Goal: Task Accomplishment & Management: Manage account settings

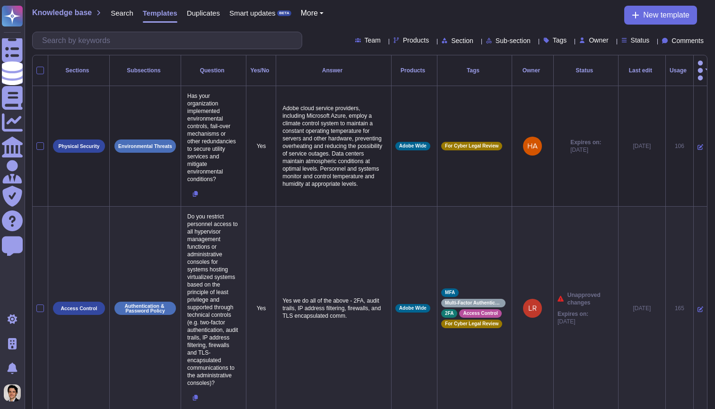
click at [23, 168] on div "Admin" at bounding box center [12, 171] width 21 height 21
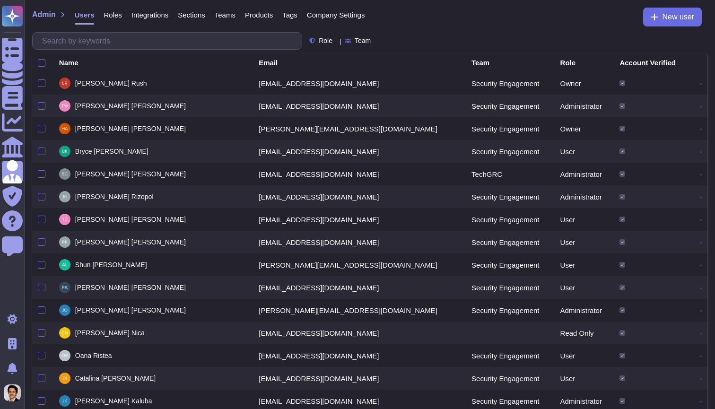
click at [335, 13] on span "Company Settings" at bounding box center [336, 14] width 58 height 7
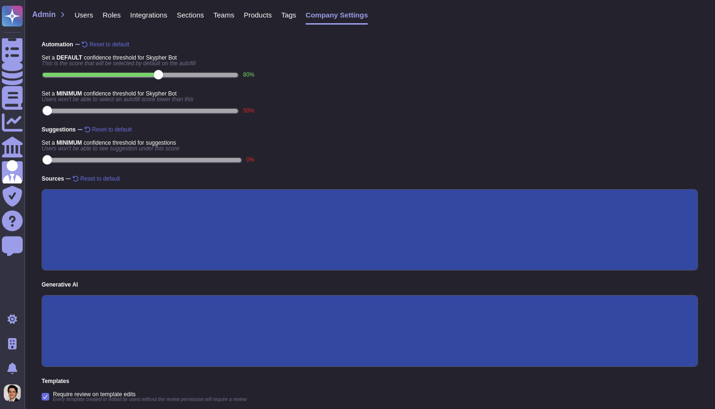
click at [109, 16] on span "Roles" at bounding box center [112, 14] width 18 height 7
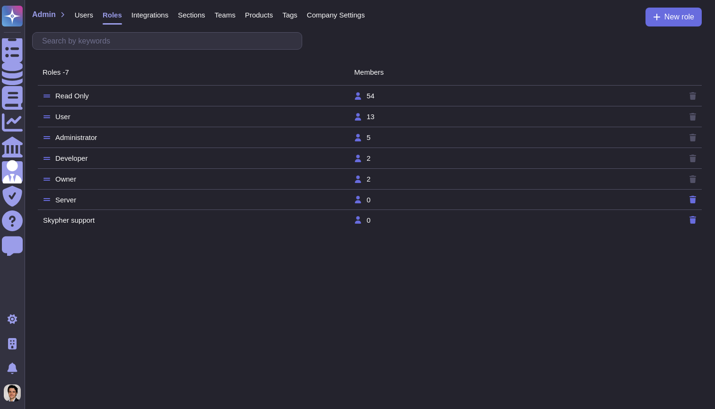
click at [123, 154] on td "Developer" at bounding box center [198, 158] width 311 height 9
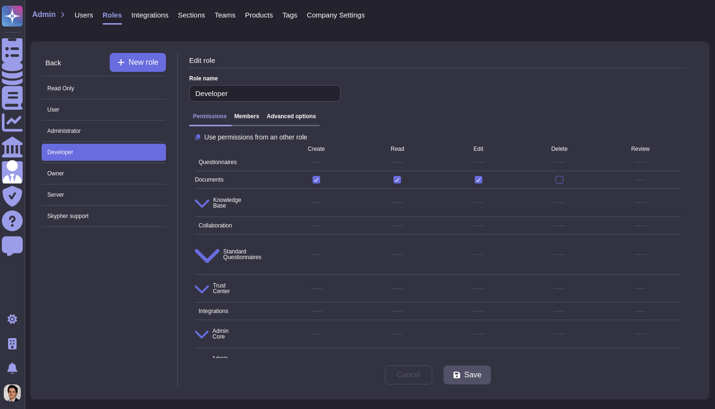
click at [283, 120] on h3 "Advanced options" at bounding box center [291, 116] width 49 height 7
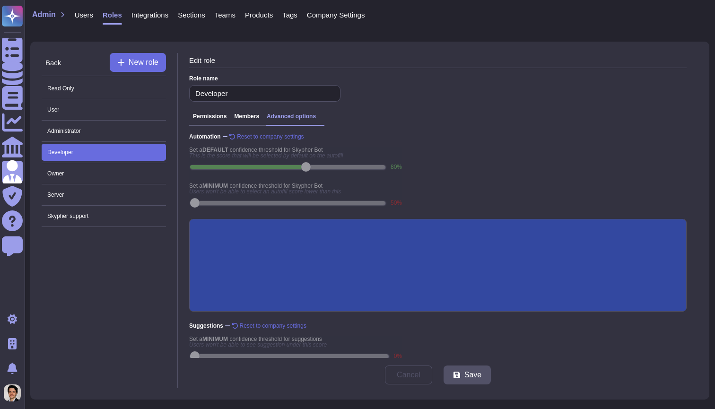
click at [256, 120] on div "Permissions Members Advanced options" at bounding box center [254, 119] width 131 height 13
click at [244, 109] on div "Edit role Role name Developer Permissions Members Advanced options Automation R…" at bounding box center [438, 220] width 520 height 335
click at [248, 114] on h3 "Members" at bounding box center [246, 116] width 25 height 7
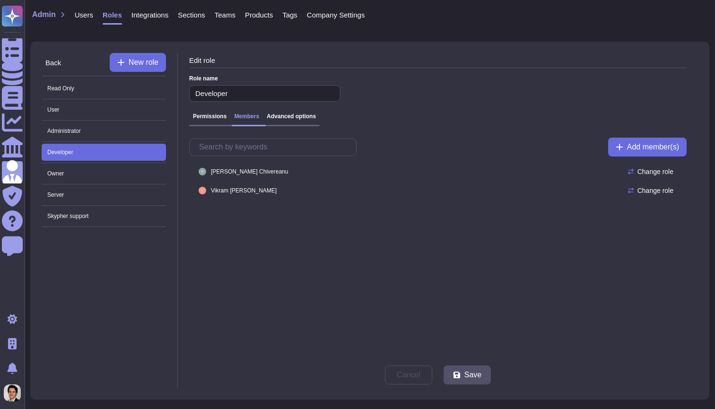
click at [280, 115] on h3 "Advanced options" at bounding box center [291, 116] width 49 height 7
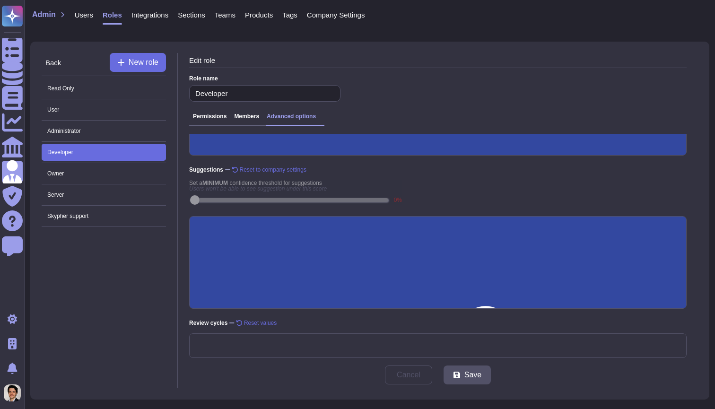
scroll to position [157, 0]
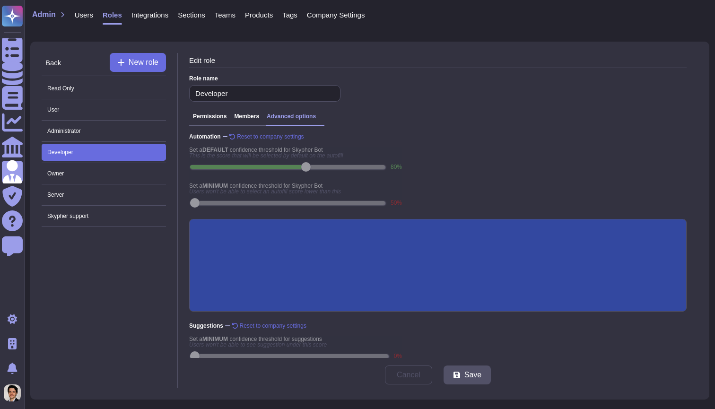
scroll to position [0, 0]
click at [134, 111] on span "User" at bounding box center [104, 109] width 124 height 17
type input "User"
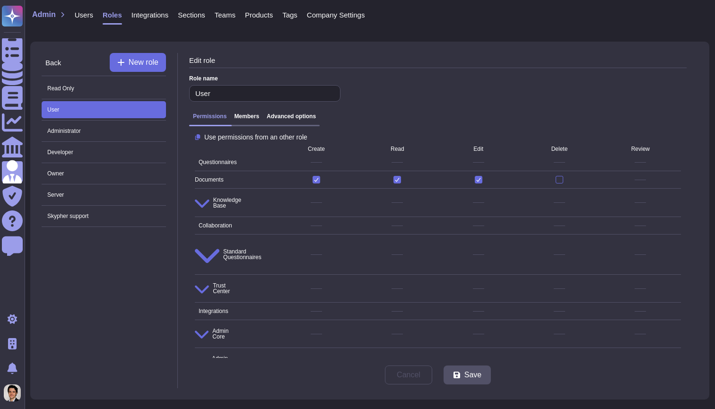
click at [290, 123] on div "Permissions Members Advanced options" at bounding box center [254, 119] width 131 height 13
click at [288, 119] on h3 "Advanced options" at bounding box center [291, 116] width 49 height 7
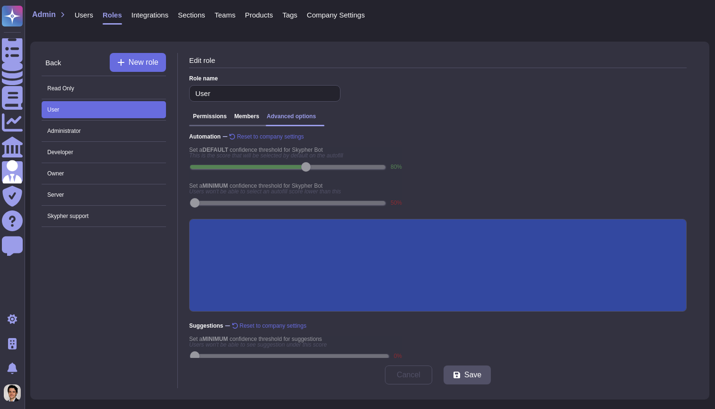
click at [251, 120] on div "Permissions Members Advanced options" at bounding box center [254, 119] width 131 height 13
click at [251, 118] on h3 "Members" at bounding box center [246, 116] width 25 height 7
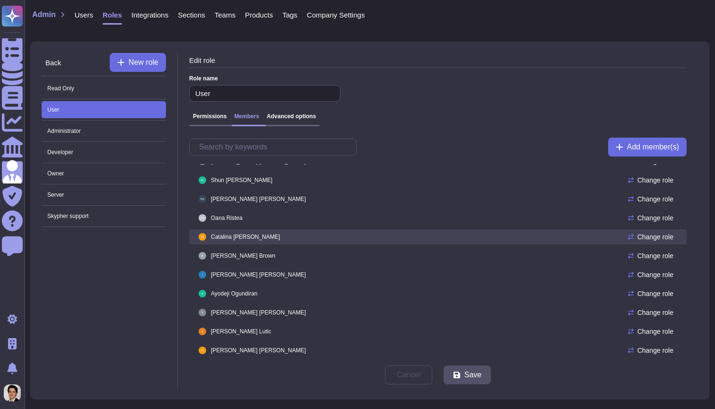
scroll to position [49, 0]
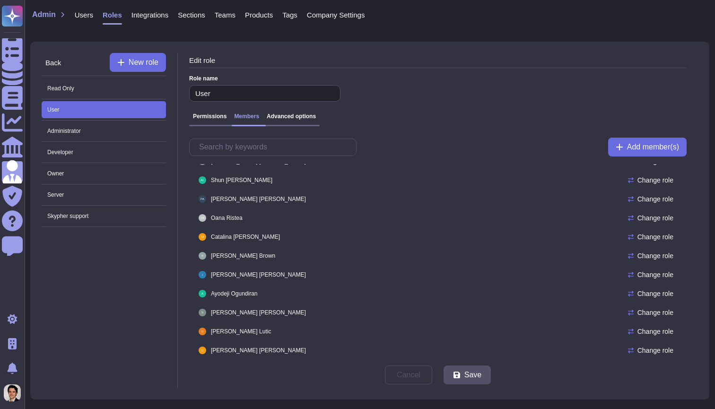
click at [217, 130] on div "Permissions Members Advanced options" at bounding box center [438, 119] width 498 height 21
click at [216, 122] on div "Permissions Members Advanced options" at bounding box center [254, 119] width 131 height 13
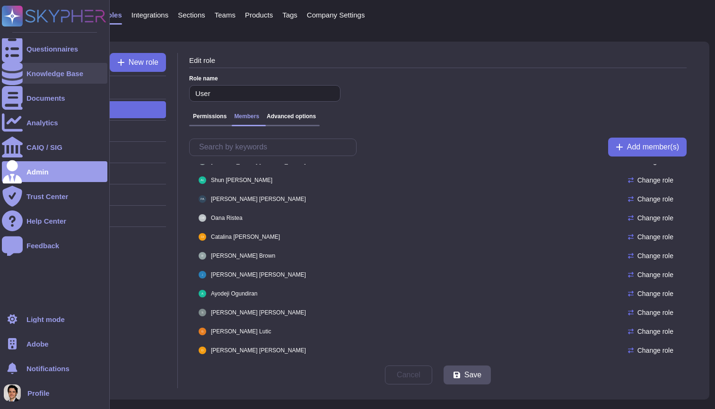
click at [28, 76] on div "Knowledge Base" at bounding box center [54, 73] width 57 height 7
